Goal: Task Accomplishment & Management: Manage account settings

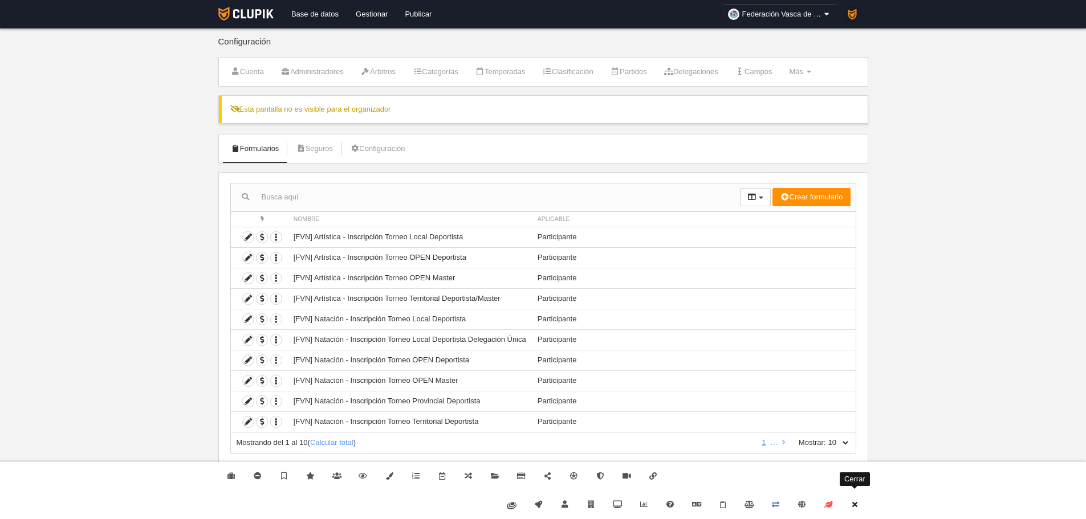
click at [855, 502] on icon at bounding box center [854, 504] width 9 height 7
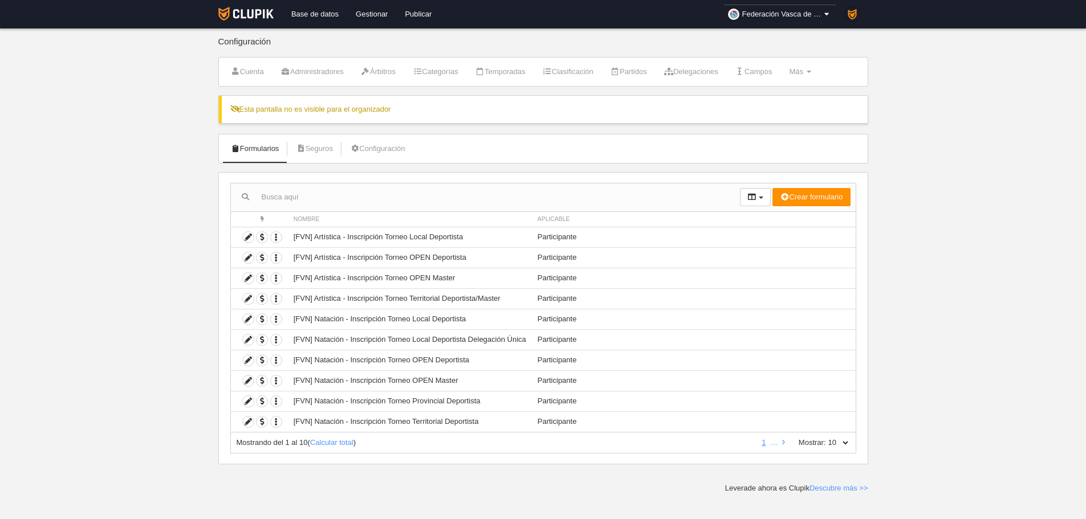
click at [840, 444] on select "10 25 50 100 500" at bounding box center [838, 443] width 24 height 10
select select "500"
click at [826, 438] on select "10 25 50 100 500" at bounding box center [838, 443] width 24 height 10
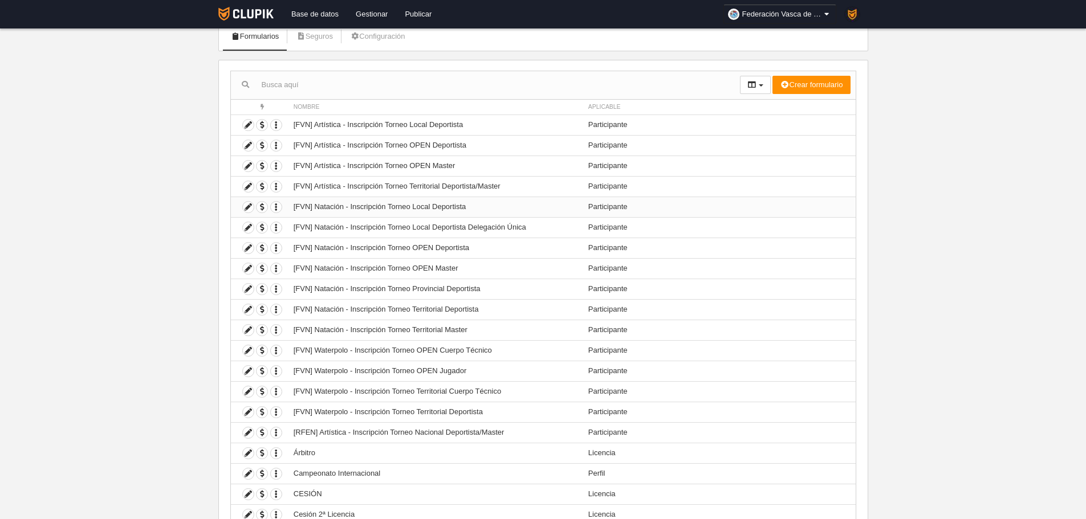
scroll to position [114, 0]
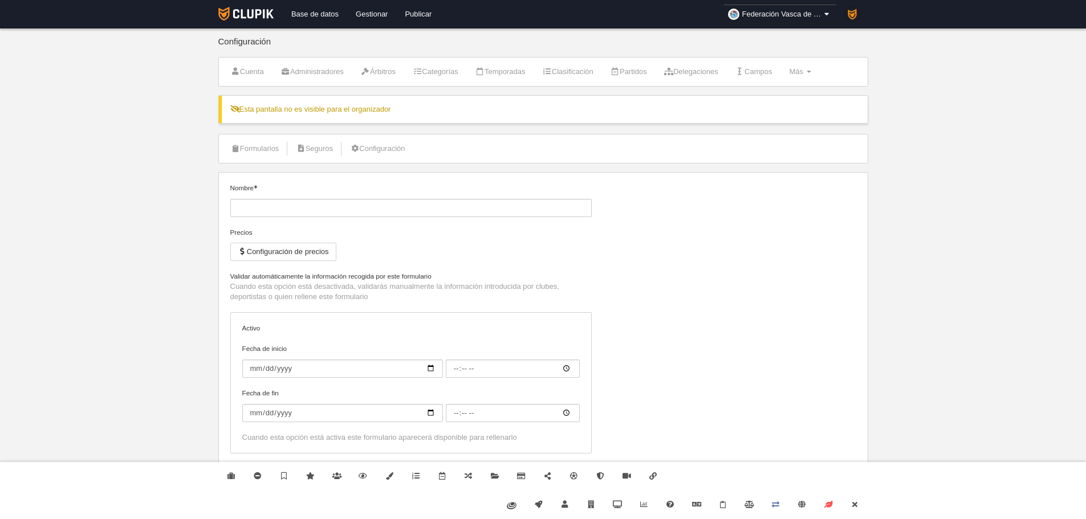
type input "[FVN] Waterpolo - Inscripción Torneo OPEN Jugador"
checkbox input "true"
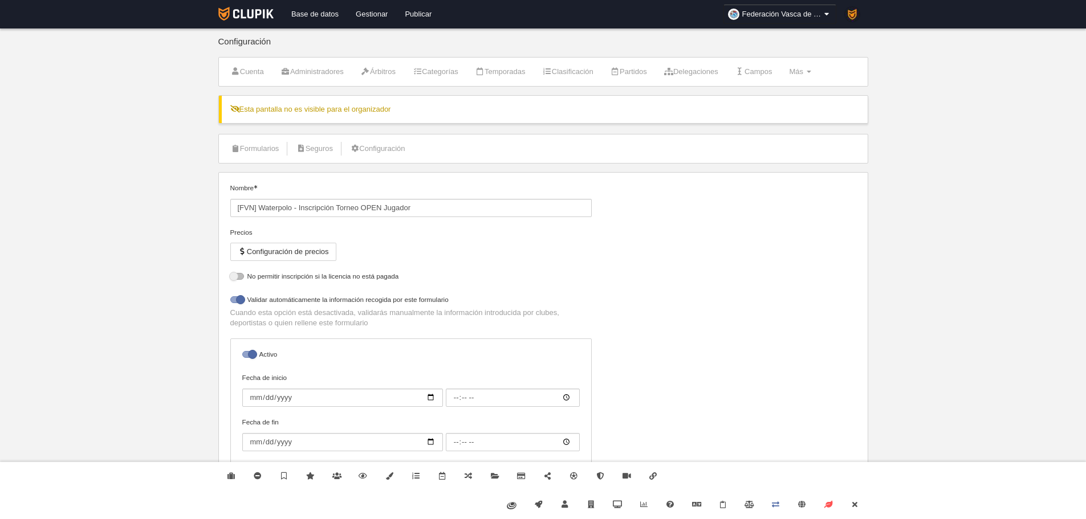
select select "selected"
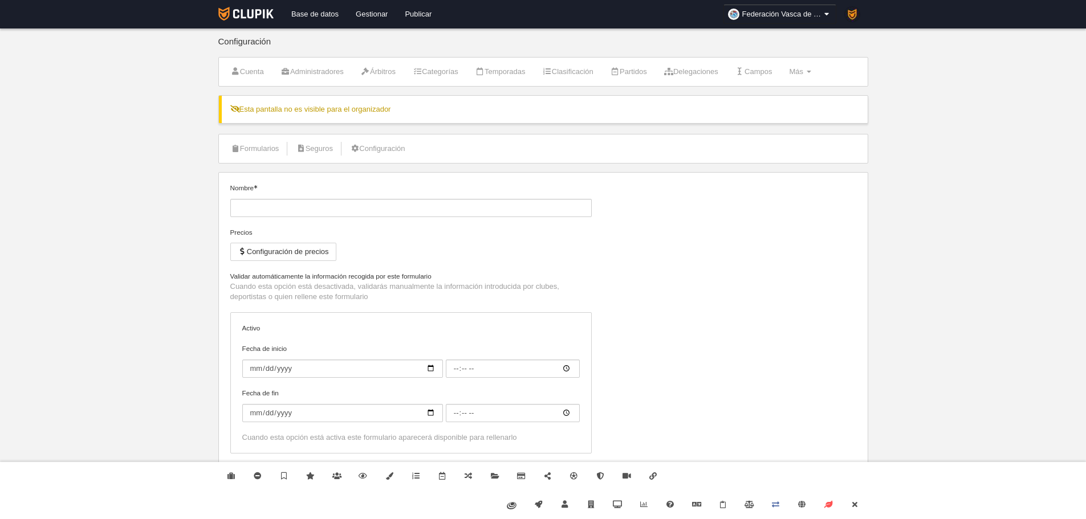
type input "[FVN] Waterpolo - Inscripción Torneo OPEN Cuerpo Técnico"
checkbox input "true"
select select "selected"
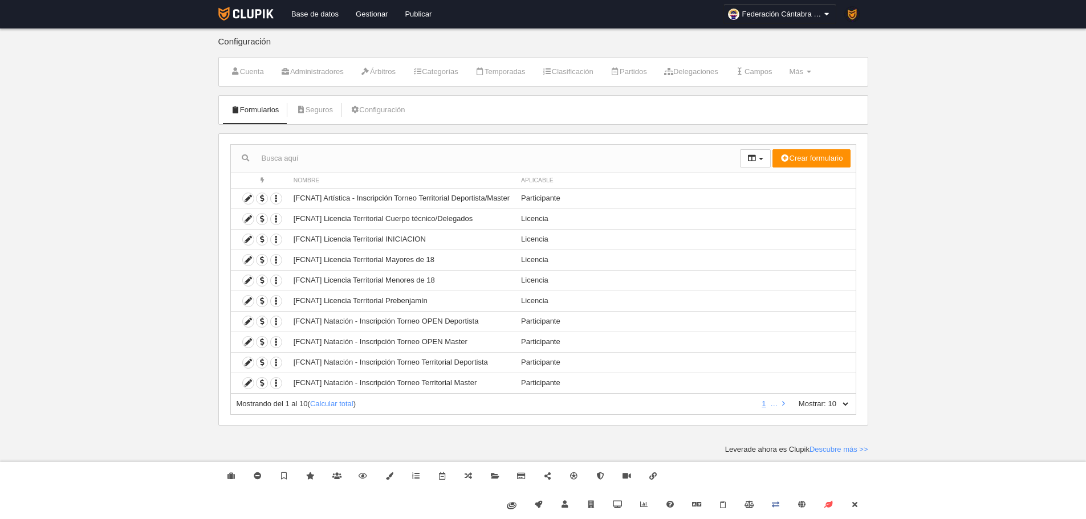
click at [780, 406] on li at bounding box center [783, 404] width 7 height 10
click at [783, 403] on icon at bounding box center [783, 403] width 3 height 7
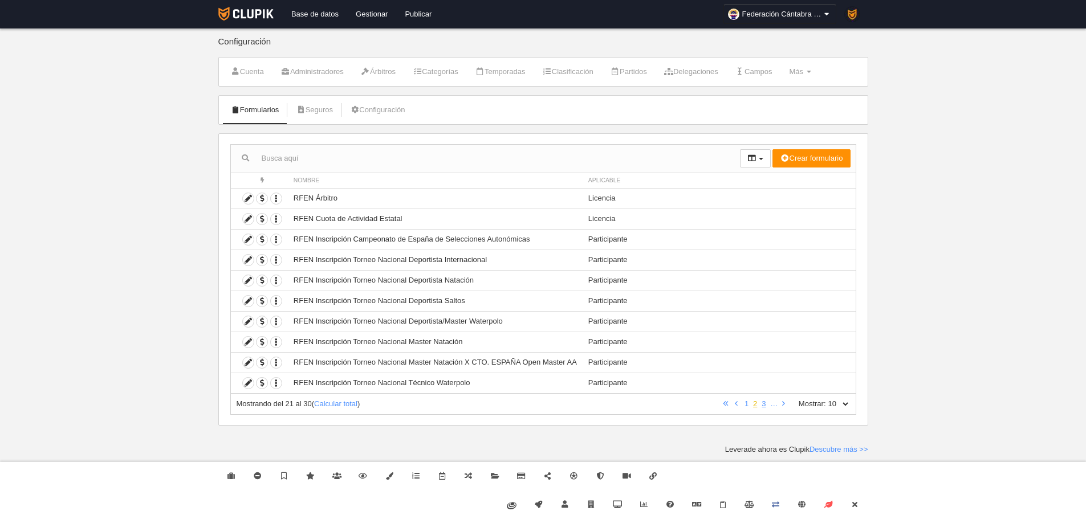
click at [751, 404] on link "2" at bounding box center [755, 403] width 9 height 9
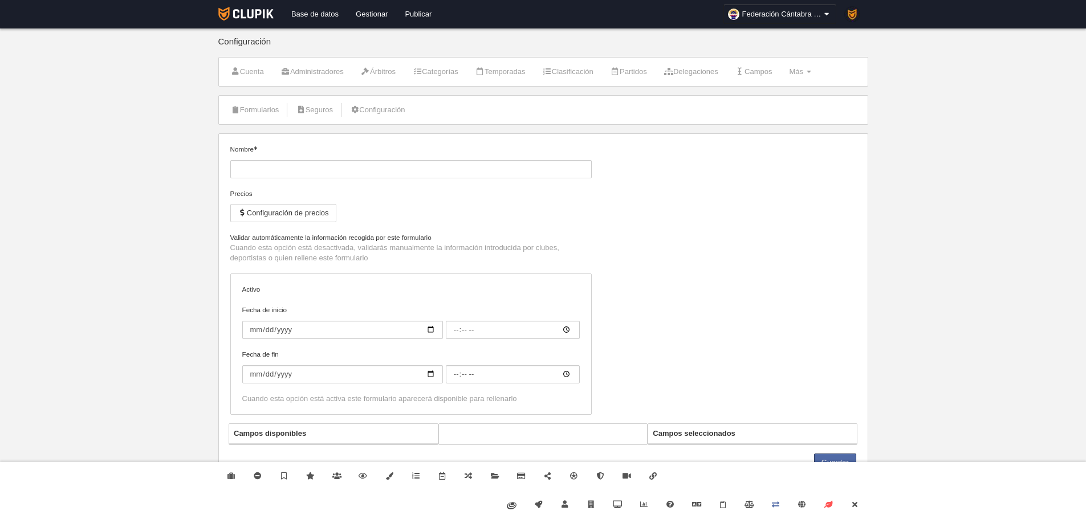
type input "[FCNAT] Licencia Territorial Cuerpo técnico/Delegados"
checkbox input "true"
select select "selected"
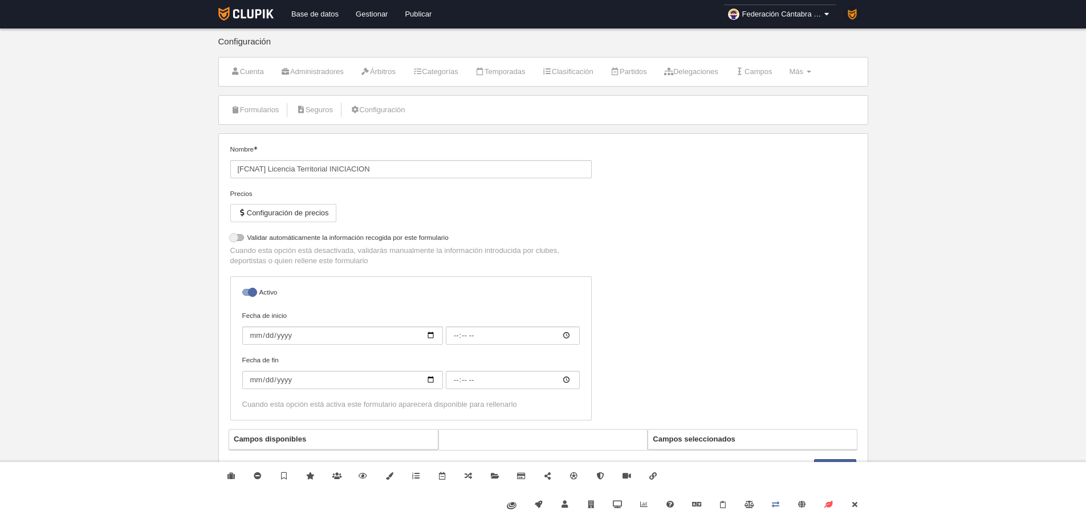
select select "selected"
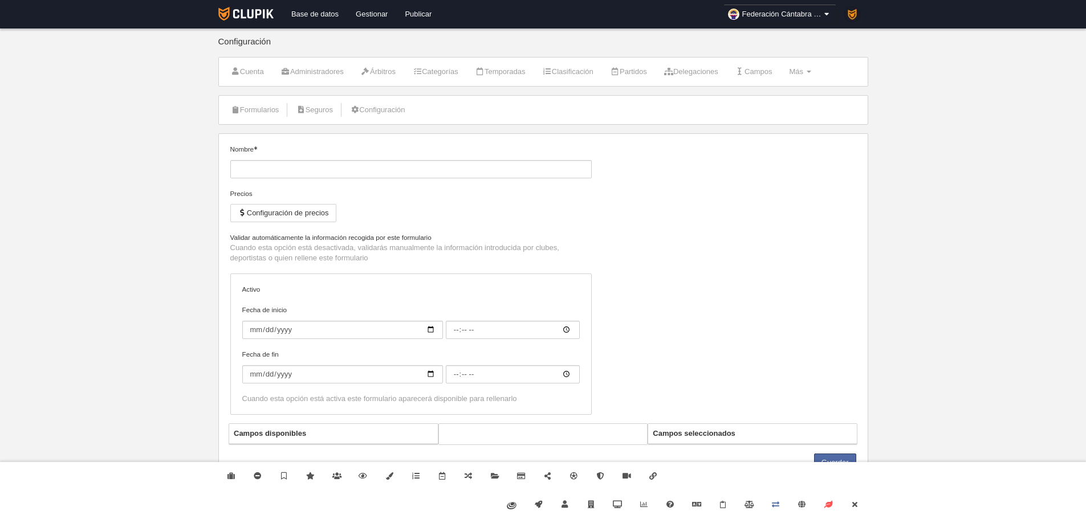
type input "[FCNAT] Licencia Territorial Prebenjamín"
checkbox input "true"
select select "selected"
